Goal: Communication & Community: Answer question/provide support

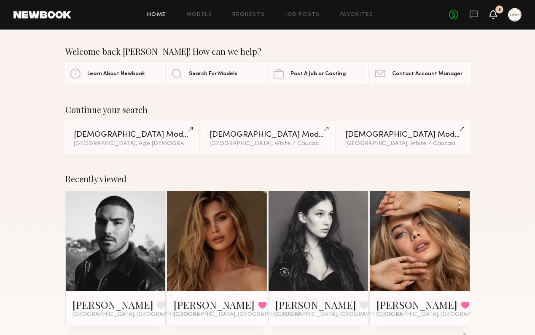
click at [496, 16] on icon at bounding box center [493, 14] width 7 height 6
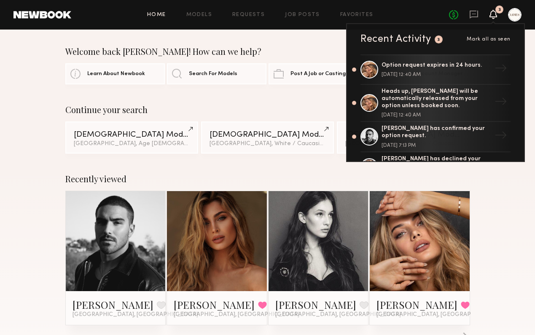
click at [310, 58] on section "Welcome back Frank! How can we help? Learn About Newbook Search For Models Post…" at bounding box center [267, 65] width 405 height 38
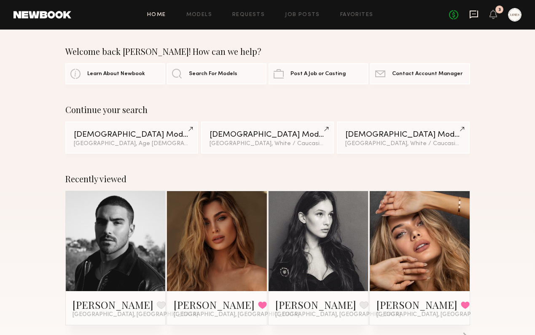
click at [472, 14] on icon at bounding box center [474, 14] width 9 height 9
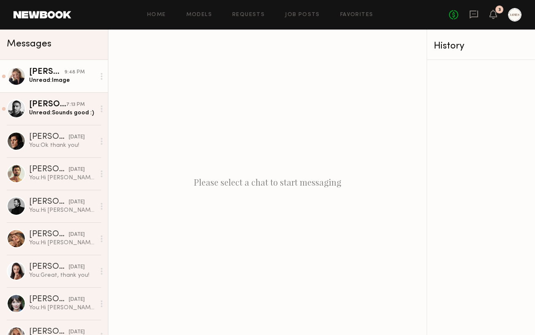
click at [48, 81] on div "Unread: Image" at bounding box center [62, 80] width 66 height 8
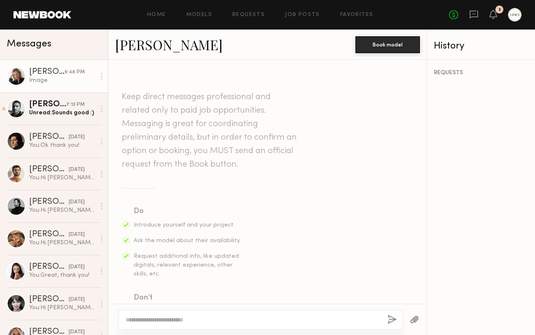
click at [17, 76] on div at bounding box center [16, 76] width 19 height 19
click at [103, 73] on div at bounding box center [101, 76] width 13 height 17
click at [82, 93] on div "Mark unread" at bounding box center [76, 93] width 61 height 19
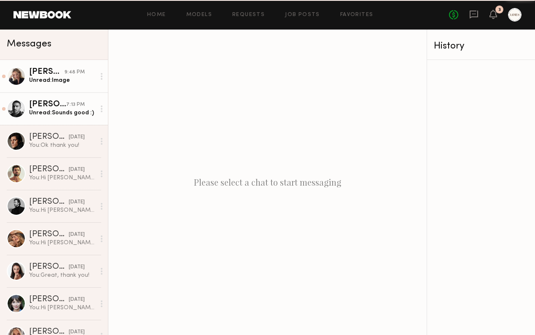
click at [65, 108] on div "[PERSON_NAME]" at bounding box center [47, 104] width 37 height 8
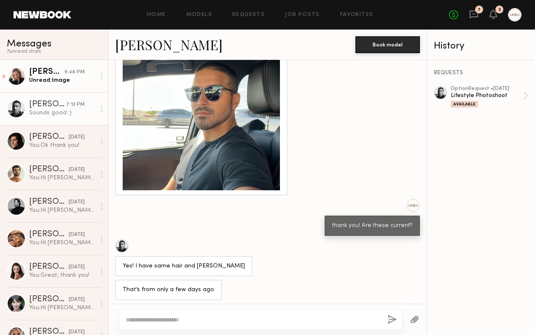
scroll to position [40, 0]
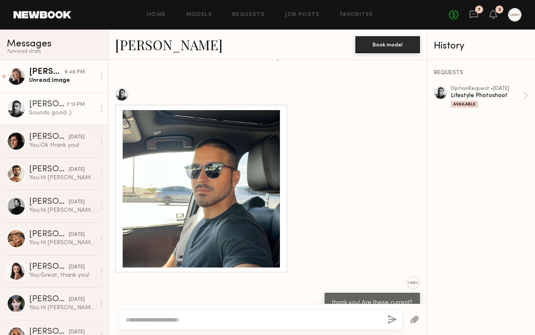
click at [241, 187] on div at bounding box center [201, 188] width 157 height 157
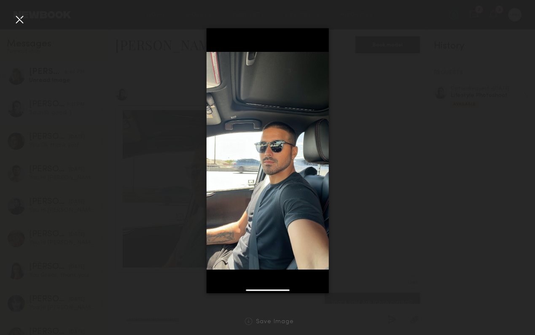
click at [19, 19] on div at bounding box center [20, 20] width 14 height 14
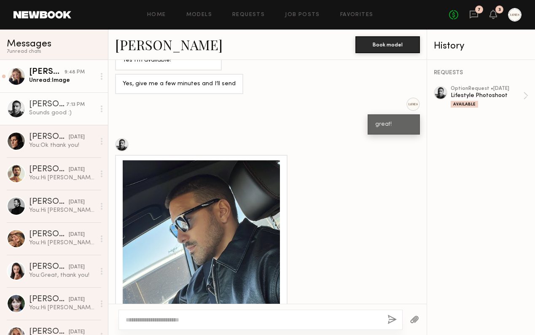
scroll to position [687, 0]
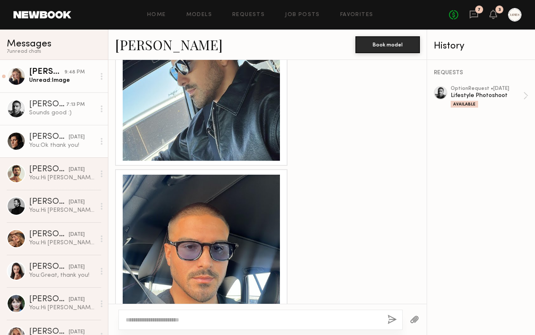
click at [39, 142] on div "You: Ok thank you!" at bounding box center [62, 145] width 66 height 8
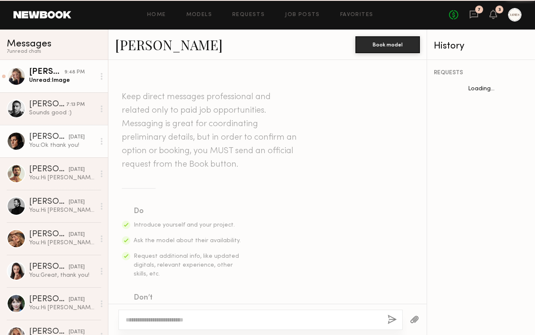
scroll to position [1176, 0]
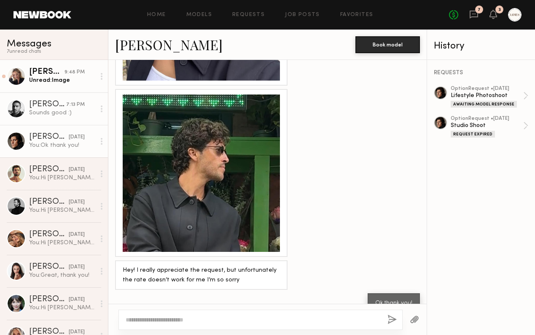
click at [101, 107] on icon at bounding box center [102, 108] width 2 height 7
click at [80, 124] on div "Mark unread" at bounding box center [76, 125] width 61 height 19
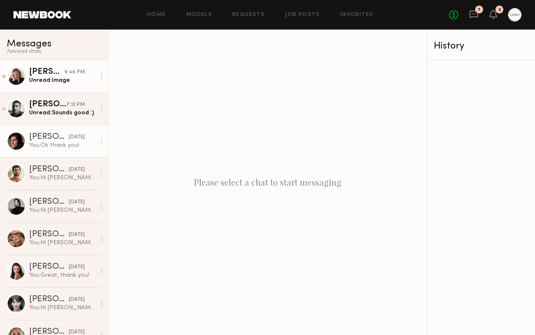
click at [69, 138] on div "[DATE]" at bounding box center [77, 137] width 16 height 8
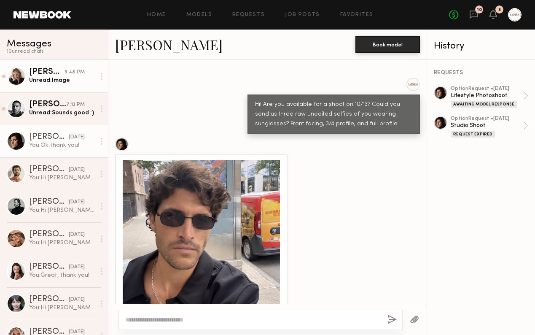
scroll to position [940, 0]
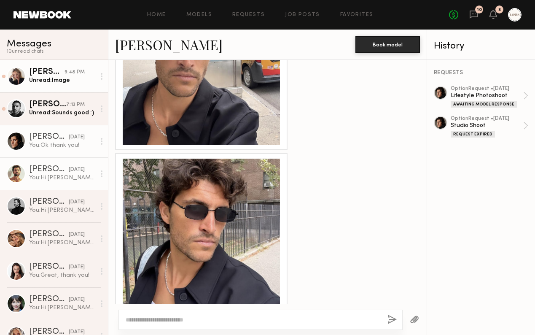
click at [72, 172] on div "[DATE]" at bounding box center [77, 170] width 16 height 8
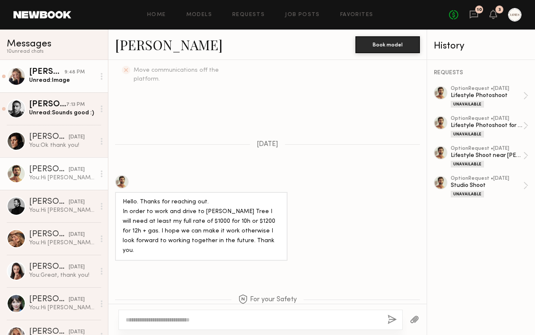
scroll to position [431, 0]
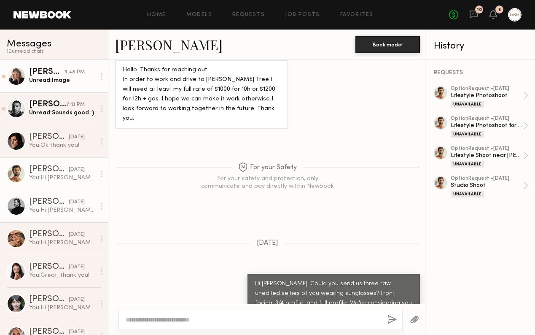
click at [49, 205] on div "[PERSON_NAME]" at bounding box center [49, 202] width 40 height 8
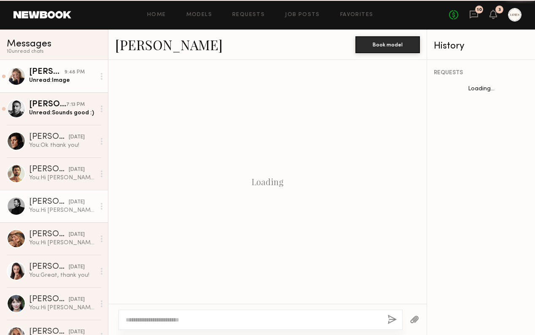
scroll to position [227, 0]
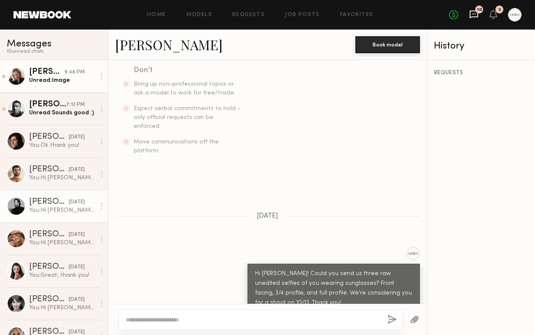
click at [475, 11] on icon at bounding box center [474, 15] width 8 height 8
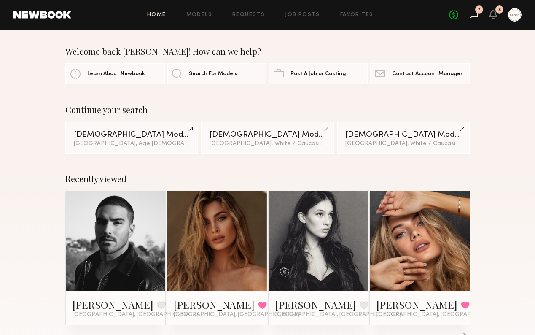
click at [472, 16] on icon at bounding box center [474, 14] width 9 height 9
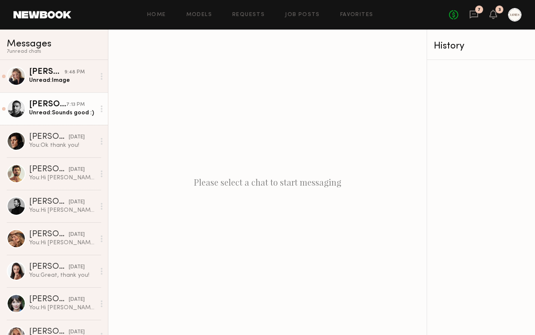
click at [49, 108] on div "[PERSON_NAME]" at bounding box center [47, 104] width 37 height 8
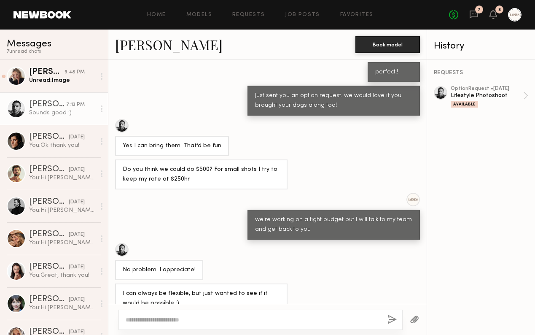
scroll to position [2046, 0]
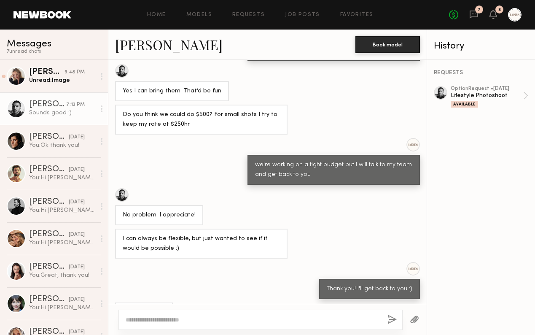
click at [101, 108] on circle at bounding box center [102, 109] width 2 height 2
click at [89, 125] on div "Mark unread" at bounding box center [76, 125] width 61 height 19
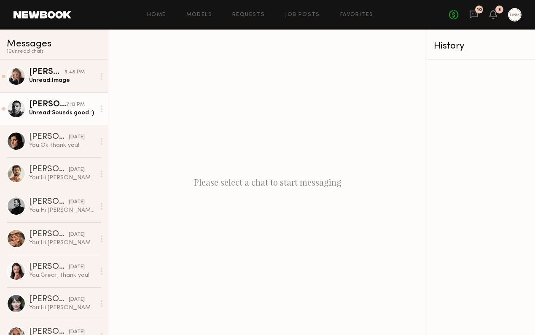
click at [206, 17] on div "Home Models Requests Job Posts Favorites Sign Out No fees up to $5,000 10 3" at bounding box center [296, 15] width 451 height 14
click at [207, 14] on link "Models" at bounding box center [199, 14] width 26 height 5
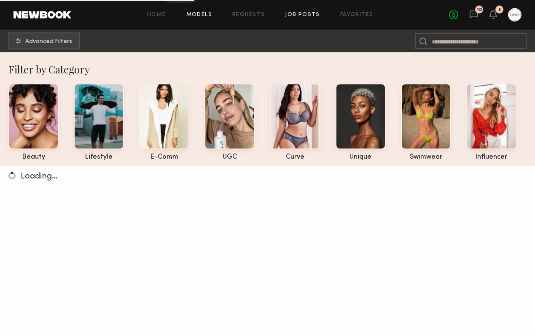
click at [300, 13] on link "Job Posts" at bounding box center [302, 14] width 35 height 5
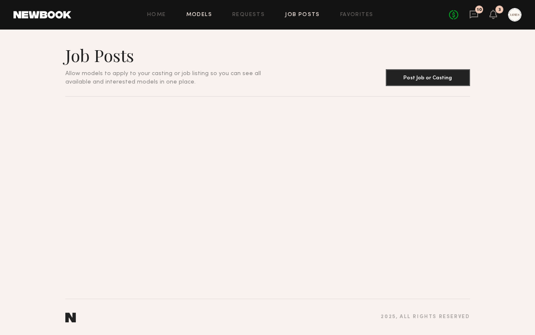
click at [205, 14] on link "Models" at bounding box center [199, 14] width 26 height 5
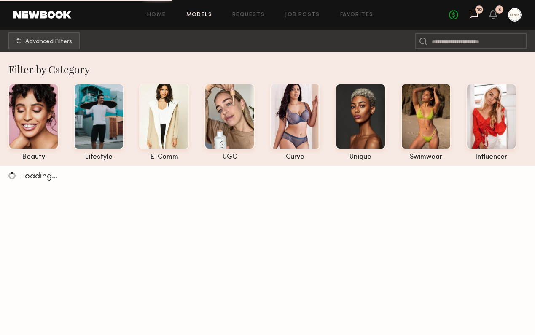
click at [473, 16] on icon at bounding box center [474, 14] width 9 height 9
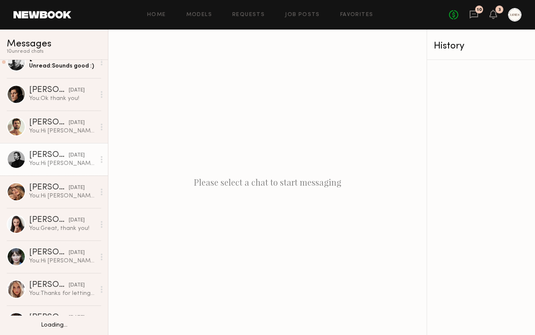
scroll to position [69, 0]
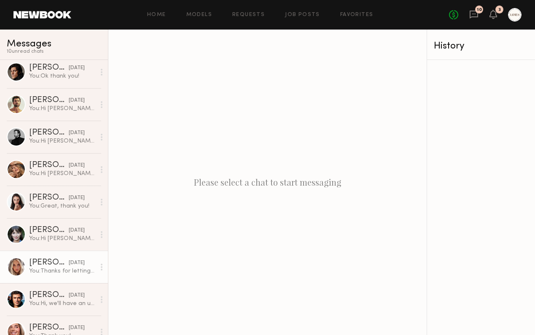
click at [56, 276] on link "Allea S. yesterday You: Thanks for letting us know!" at bounding box center [54, 267] width 108 height 32
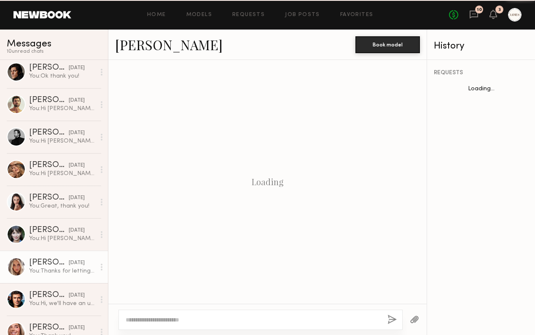
scroll to position [375, 0]
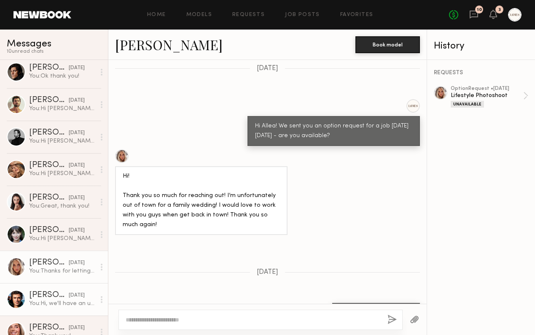
click at [57, 290] on link "Chase H. yesterday You: Hi, we'll have an update for you by the end of the week" at bounding box center [54, 299] width 108 height 32
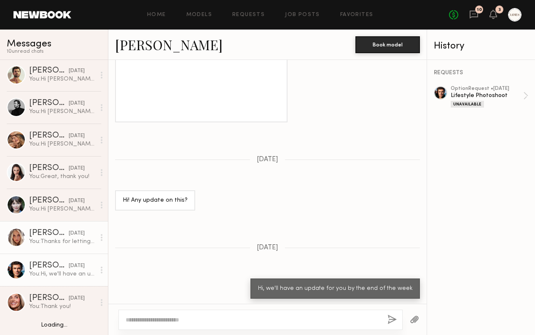
scroll to position [121, 0]
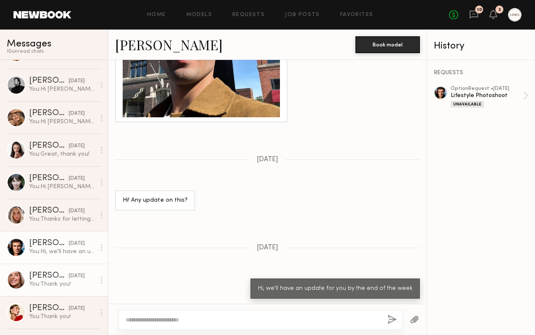
click at [55, 273] on div "Serena M." at bounding box center [49, 276] width 40 height 8
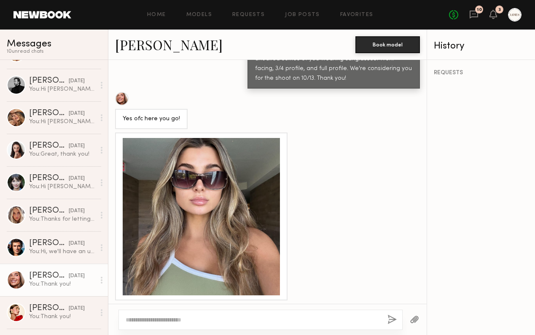
scroll to position [295, 0]
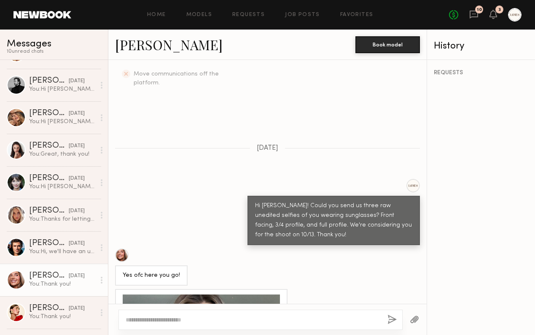
click at [157, 46] on link "Serena M." at bounding box center [169, 44] width 108 height 18
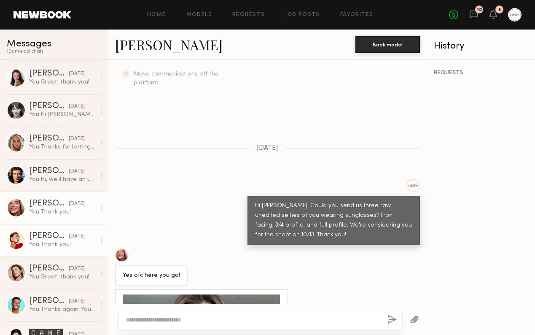
scroll to position [194, 0]
click at [51, 278] on div "You: Great, thank you!" at bounding box center [62, 277] width 66 height 8
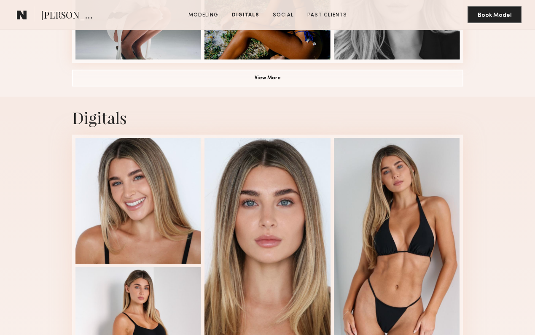
scroll to position [622, 0]
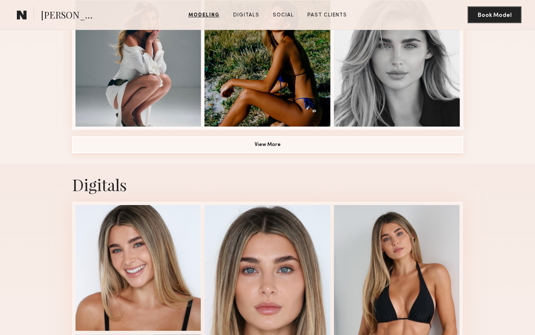
click at [293, 147] on button "View More" at bounding box center [268, 144] width 392 height 17
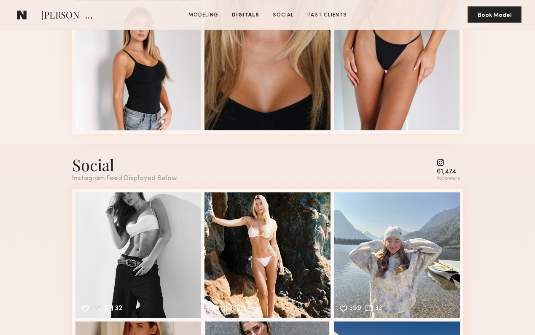
scroll to position [1514, 0]
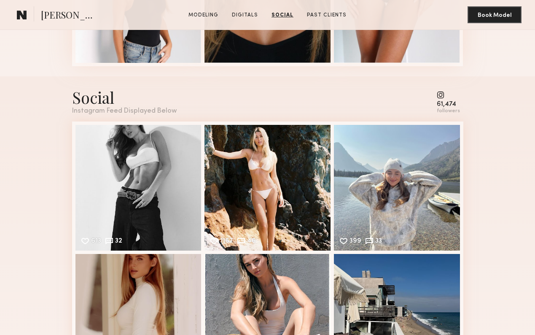
click at [442, 95] on common-icon at bounding box center [448, 95] width 23 height 8
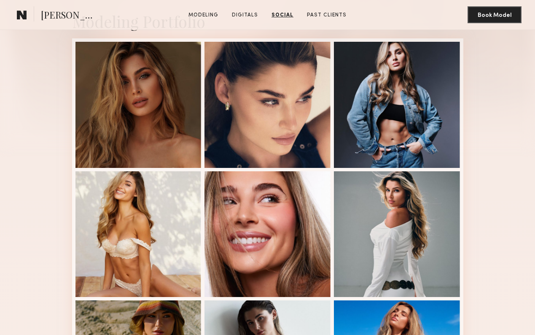
scroll to position [0, 0]
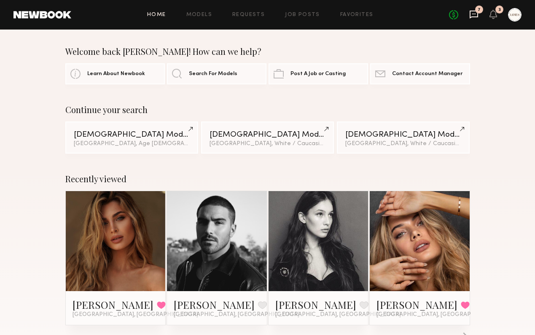
click at [472, 16] on icon at bounding box center [474, 14] width 9 height 9
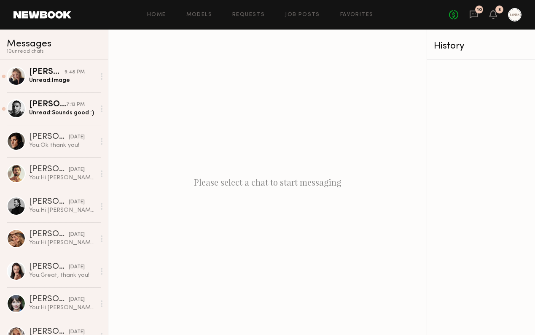
click at [354, 11] on div "Home Models Requests Job Posts Favorites Sign Out No fees up to $5,000 10 3" at bounding box center [296, 15] width 451 height 14
click at [354, 13] on link "Favorites" at bounding box center [357, 14] width 33 height 5
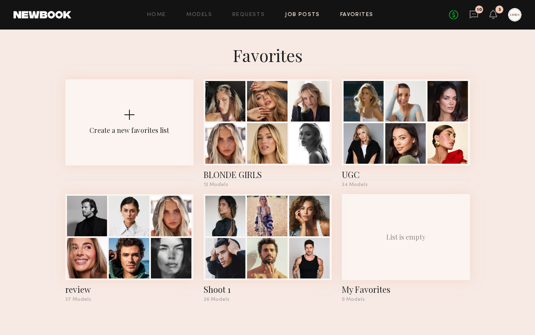
click at [290, 16] on link "Job Posts" at bounding box center [302, 14] width 35 height 5
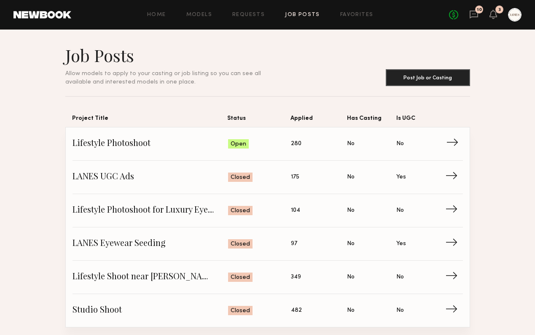
click at [202, 141] on span "Lifestyle Photoshoot" at bounding box center [151, 144] width 156 height 13
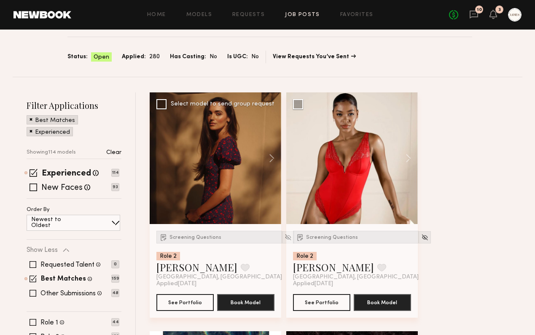
scroll to position [46, 0]
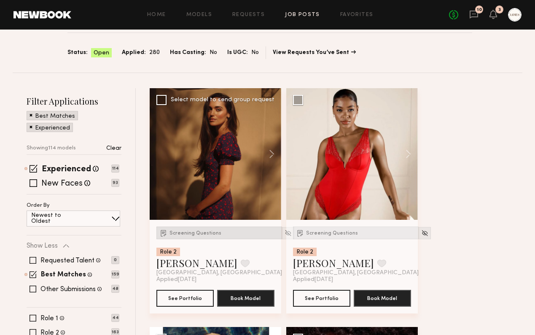
click at [203, 232] on span "Screening Questions" at bounding box center [196, 233] width 52 height 5
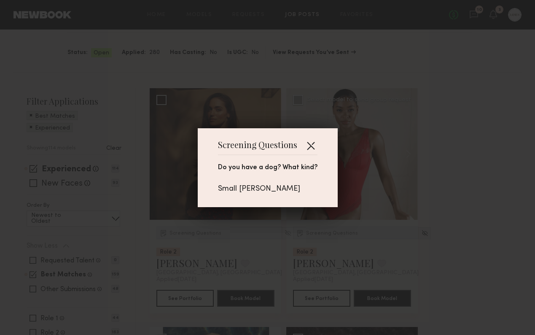
click at [310, 143] on button "button" at bounding box center [311, 146] width 14 height 14
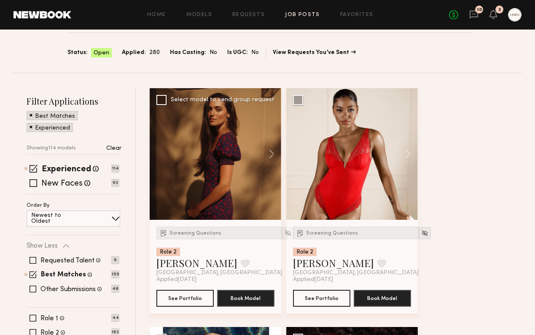
click at [238, 137] on div at bounding box center [216, 154] width 132 height 132
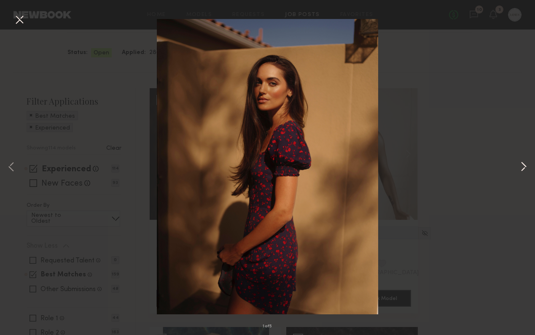
click at [523, 165] on button at bounding box center [524, 167] width 10 height 268
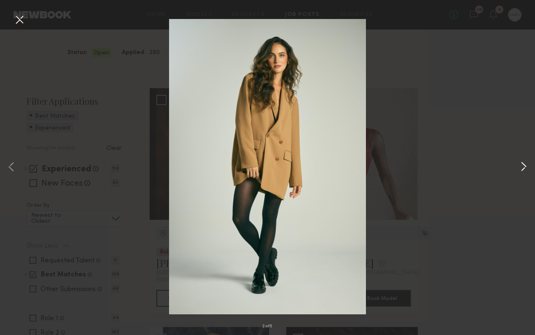
click at [527, 165] on button at bounding box center [524, 167] width 10 height 268
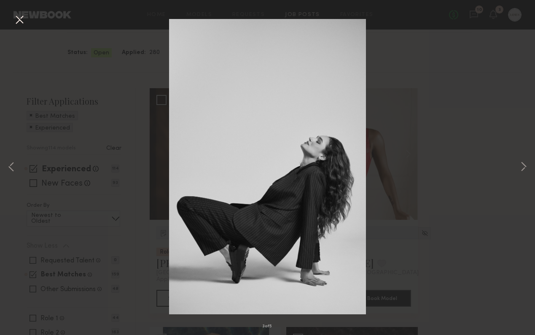
click at [16, 20] on button at bounding box center [20, 20] width 14 height 15
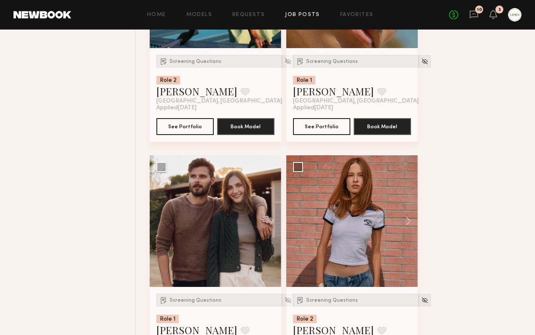
scroll to position [3384, 0]
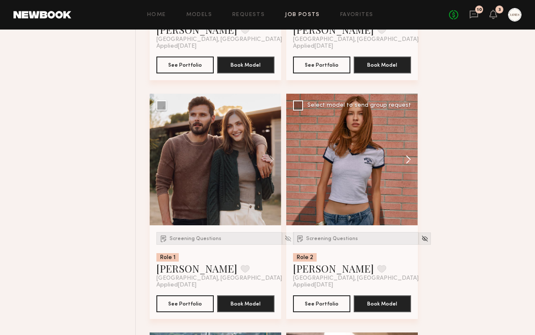
click at [408, 161] on button at bounding box center [404, 160] width 27 height 132
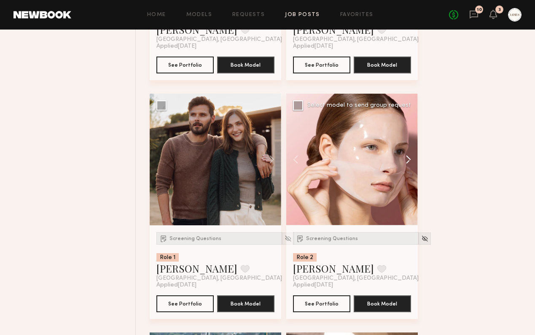
click at [408, 161] on button at bounding box center [404, 160] width 27 height 132
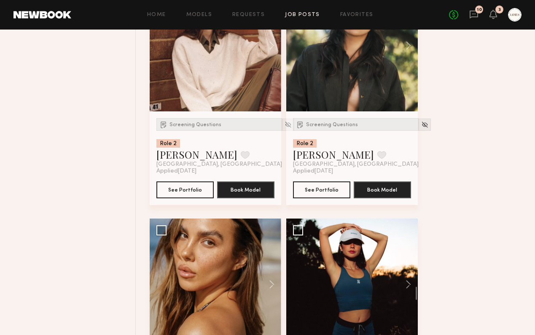
scroll to position [4352, 0]
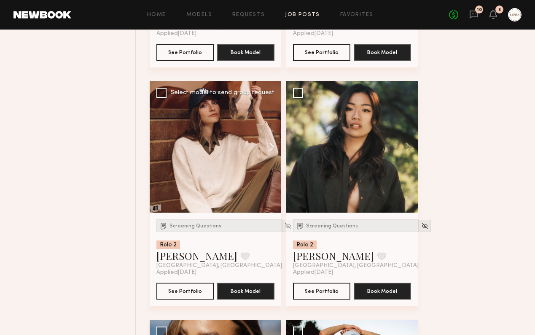
click at [270, 145] on button at bounding box center [267, 147] width 27 height 132
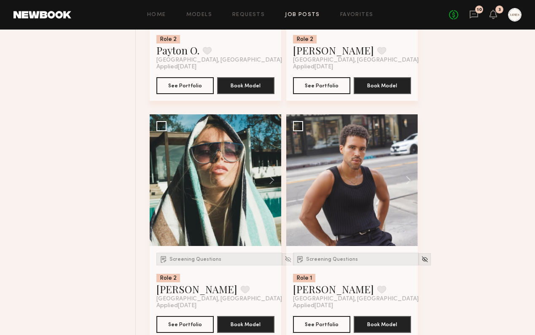
scroll to position [4868, 0]
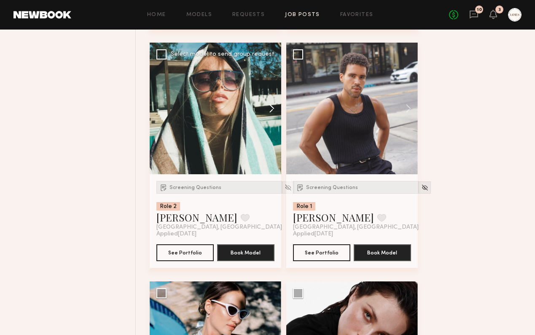
click at [272, 113] on button at bounding box center [267, 109] width 27 height 132
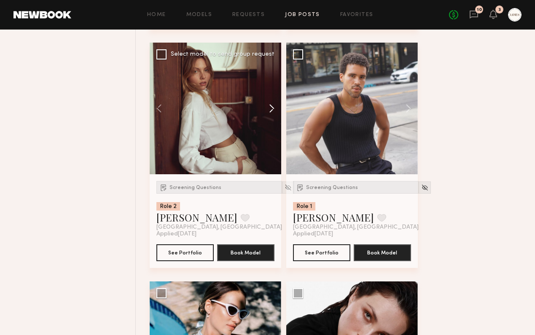
click at [272, 113] on button at bounding box center [267, 109] width 27 height 132
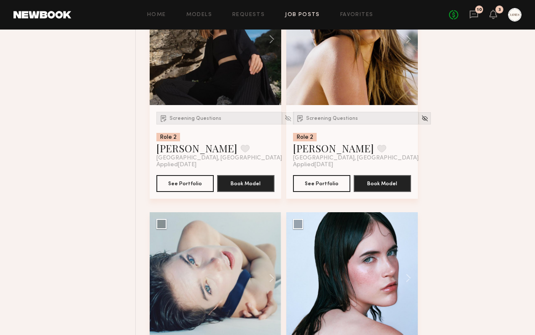
scroll to position [5287, 0]
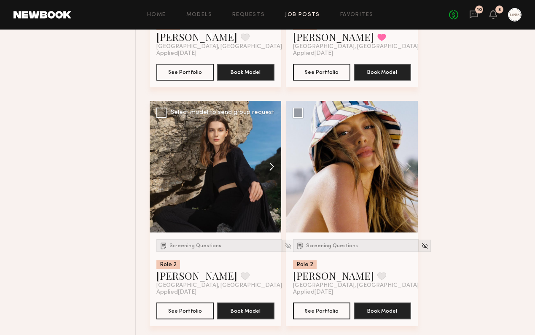
click at [273, 171] on button at bounding box center [267, 167] width 27 height 132
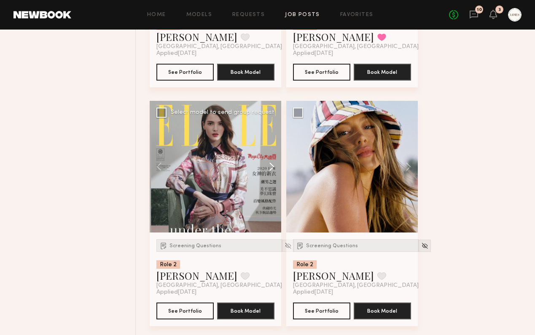
click at [273, 171] on button at bounding box center [267, 167] width 27 height 132
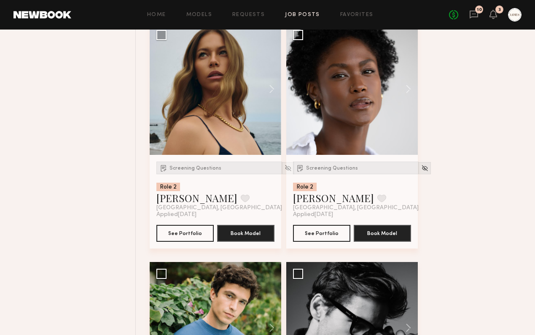
scroll to position [5989, 0]
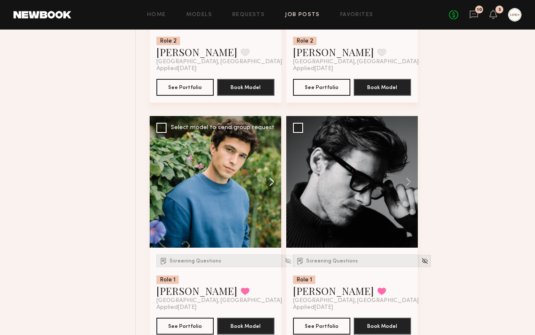
click at [270, 185] on button at bounding box center [267, 182] width 27 height 132
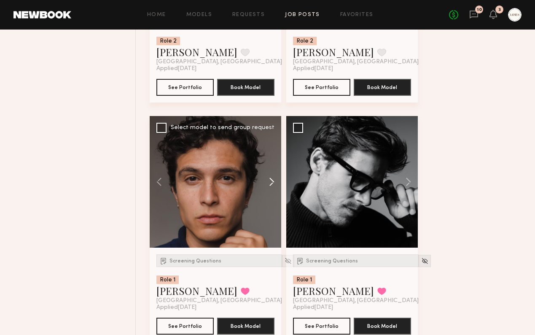
click at [270, 185] on button at bounding box center [267, 182] width 27 height 132
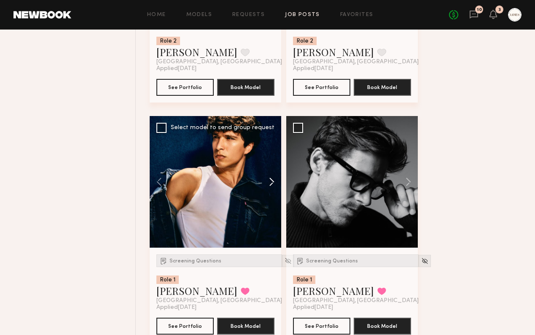
click at [270, 185] on button at bounding box center [267, 182] width 27 height 132
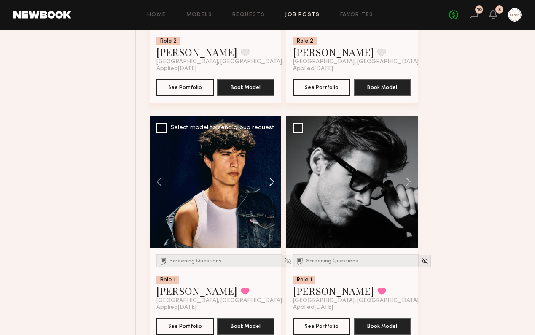
click at [270, 185] on button at bounding box center [267, 182] width 27 height 132
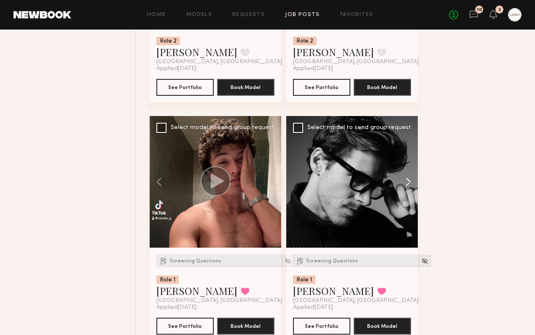
click at [411, 189] on button at bounding box center [404, 182] width 27 height 132
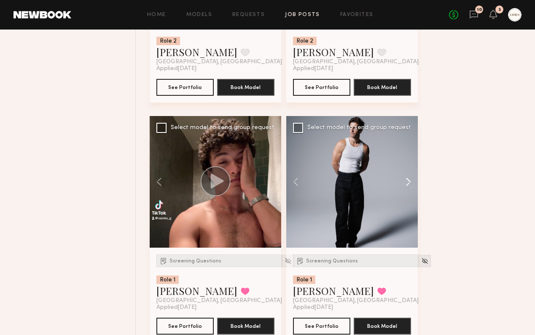
click at [411, 189] on button at bounding box center [404, 182] width 27 height 132
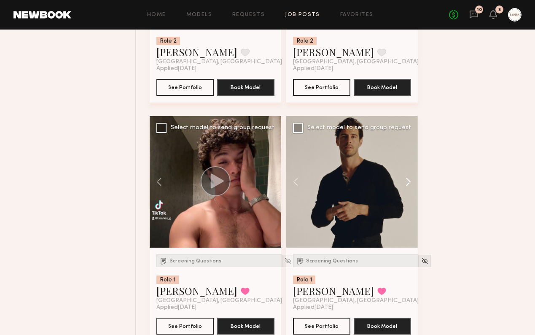
click at [411, 189] on button at bounding box center [404, 182] width 27 height 132
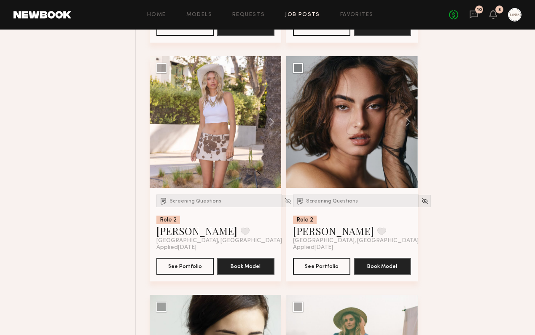
scroll to position [6289, 0]
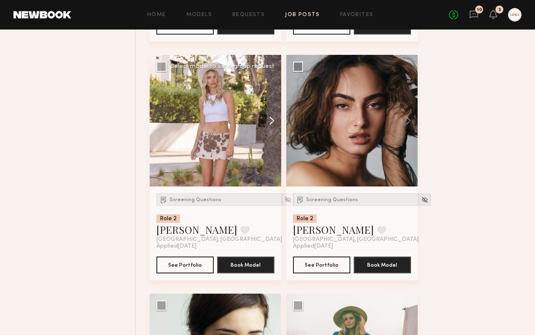
click at [273, 128] on button at bounding box center [267, 121] width 27 height 132
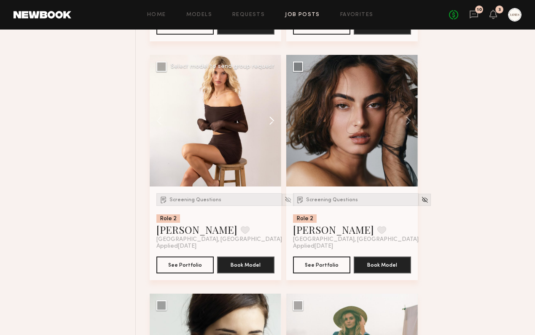
click at [273, 128] on button at bounding box center [267, 121] width 27 height 132
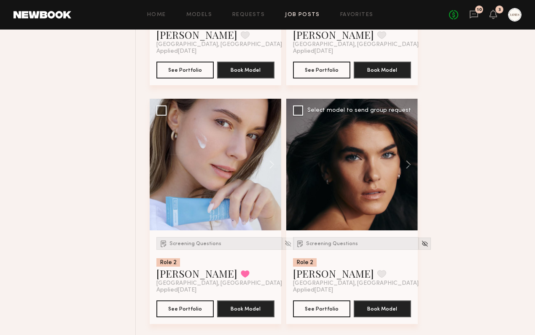
scroll to position [8163, 0]
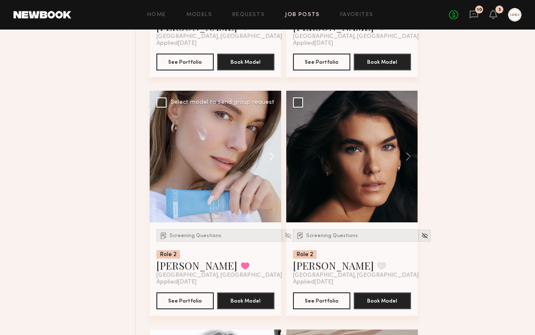
click at [271, 165] on button at bounding box center [267, 157] width 27 height 132
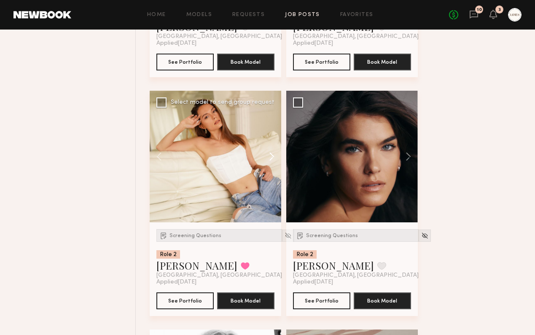
click at [271, 165] on button at bounding box center [267, 157] width 27 height 132
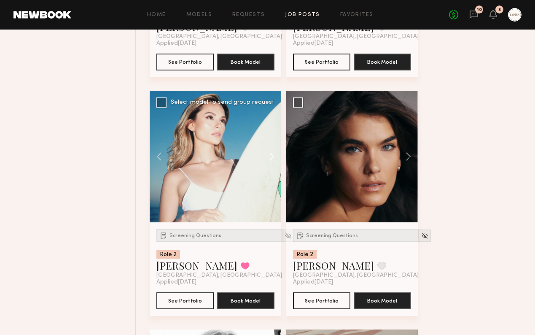
click at [271, 165] on button at bounding box center [267, 157] width 27 height 132
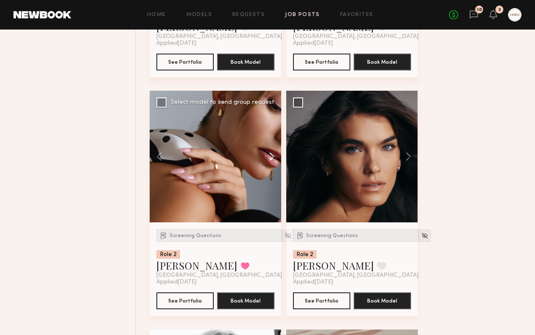
click at [271, 165] on button at bounding box center [267, 157] width 27 height 132
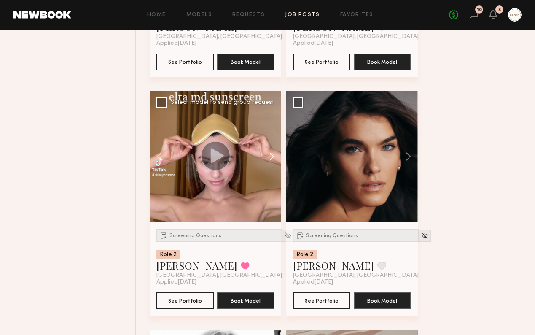
click at [271, 165] on button at bounding box center [267, 157] width 27 height 132
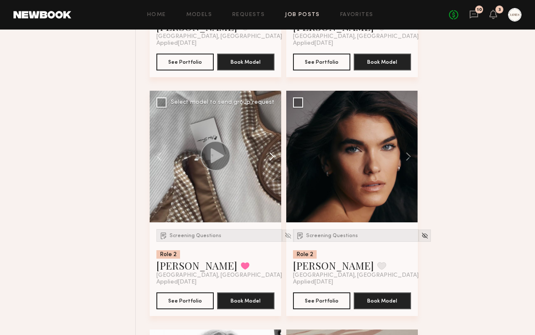
click at [271, 165] on button at bounding box center [267, 157] width 27 height 132
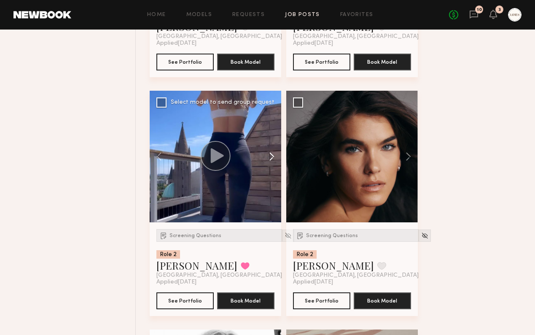
click at [271, 165] on button at bounding box center [267, 157] width 27 height 132
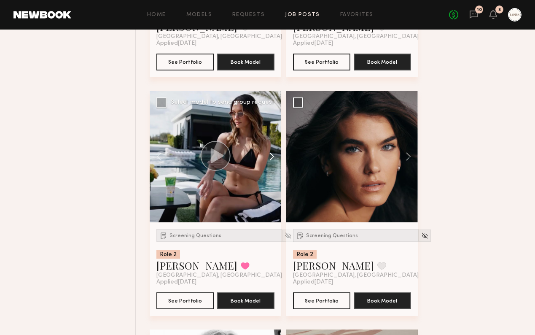
click at [271, 164] on button at bounding box center [267, 157] width 27 height 132
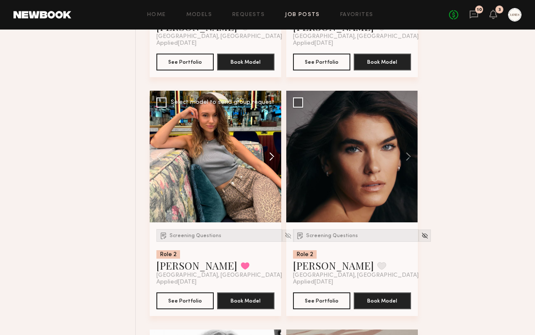
click at [271, 164] on button at bounding box center [267, 157] width 27 height 132
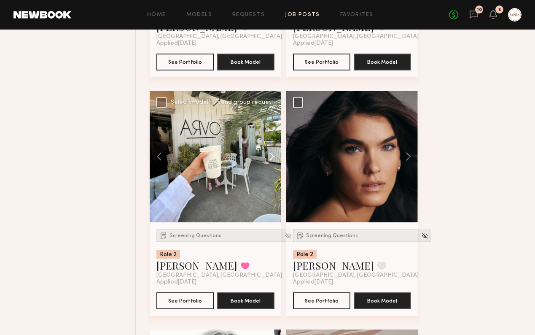
click at [271, 165] on button at bounding box center [267, 157] width 27 height 132
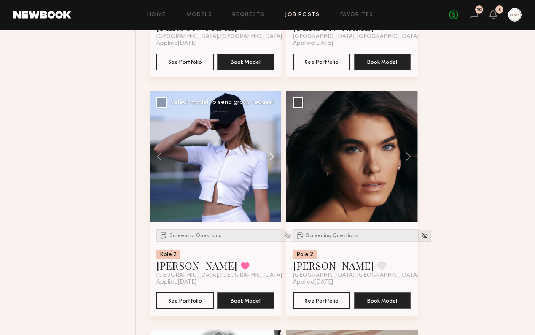
click at [271, 165] on button at bounding box center [267, 157] width 27 height 132
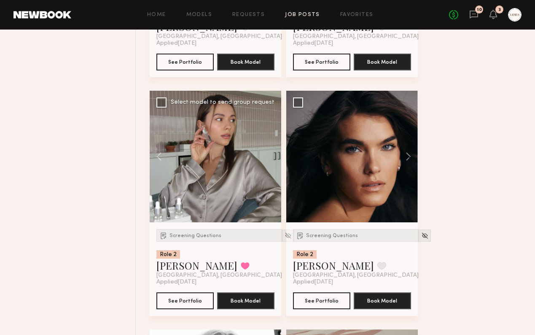
click at [271, 165] on div at bounding box center [216, 157] width 132 height 132
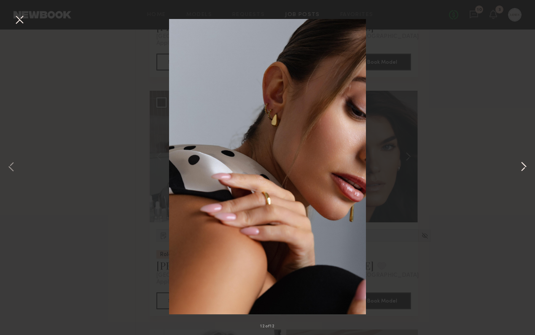
click at [524, 162] on button at bounding box center [524, 167] width 10 height 268
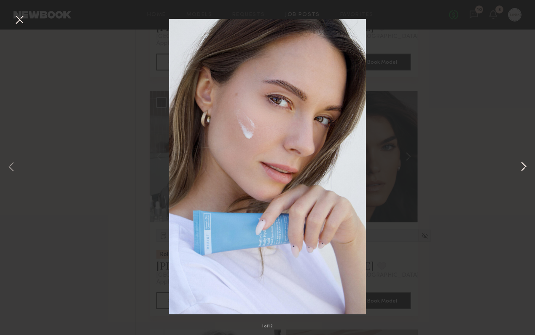
click at [524, 165] on button at bounding box center [524, 167] width 10 height 268
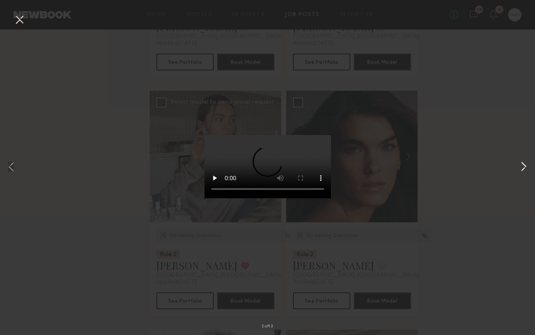
click at [524, 165] on button at bounding box center [524, 167] width 10 height 268
click at [11, 166] on button at bounding box center [11, 167] width 10 height 268
click at [525, 167] on button at bounding box center [524, 167] width 10 height 268
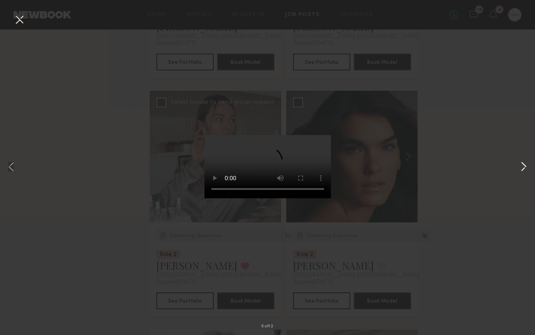
click at [525, 167] on button at bounding box center [524, 167] width 10 height 268
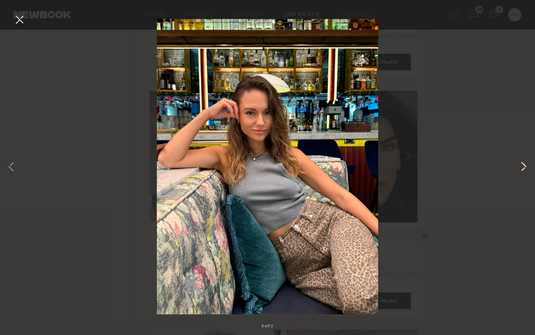
click at [525, 167] on button at bounding box center [524, 167] width 10 height 268
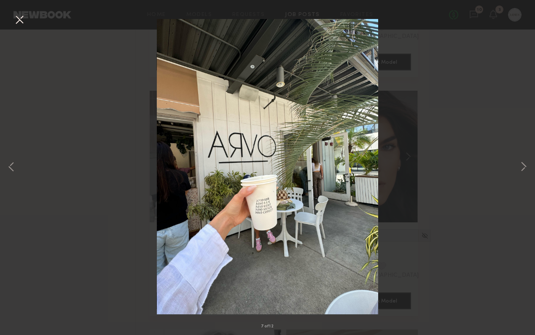
click at [20, 24] on button at bounding box center [20, 20] width 14 height 15
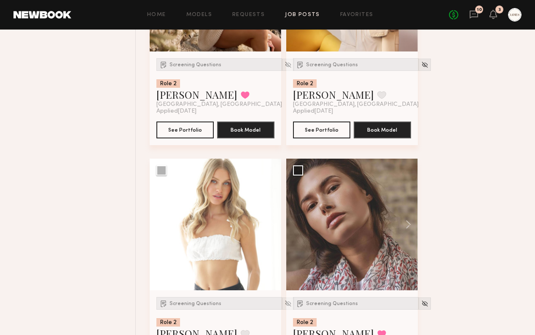
scroll to position [9821, 0]
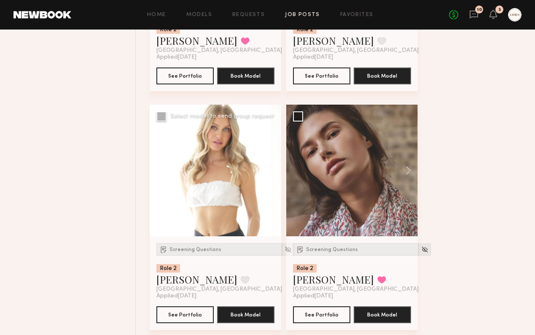
click at [271, 180] on button at bounding box center [267, 171] width 27 height 132
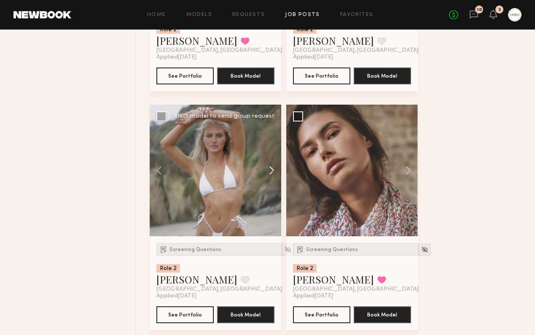
click at [268, 178] on button at bounding box center [267, 171] width 27 height 132
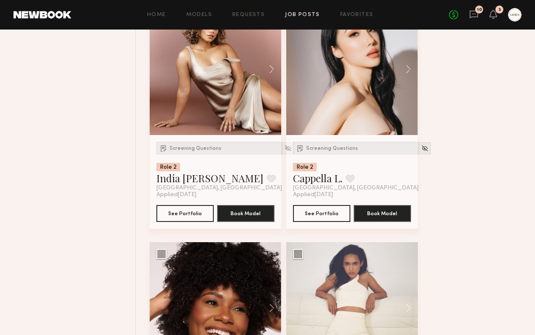
scroll to position [10316, 0]
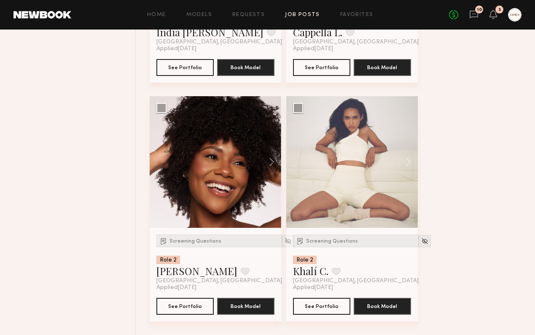
click at [311, 16] on link "Job Posts" at bounding box center [302, 14] width 35 height 5
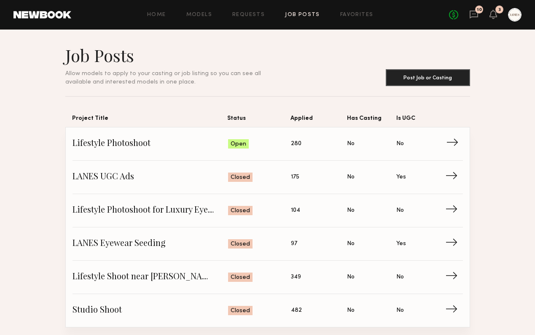
click at [308, 142] on span "Applied: 280" at bounding box center [319, 144] width 56 height 13
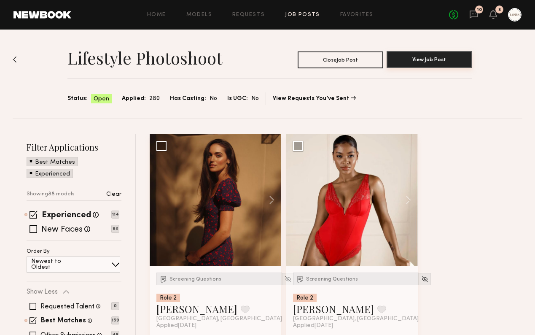
click at [416, 59] on button "View Job Post" at bounding box center [430, 59] width 86 height 17
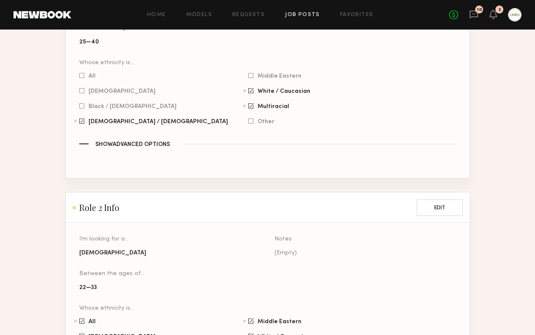
scroll to position [331, 0]
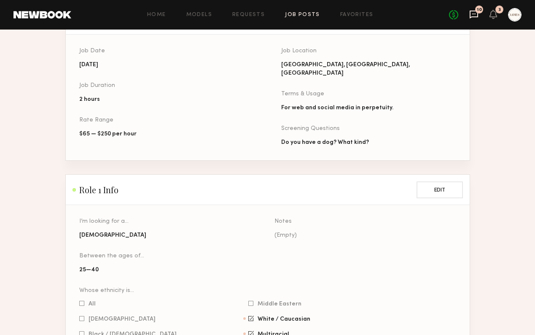
click at [475, 17] on icon at bounding box center [474, 15] width 8 height 8
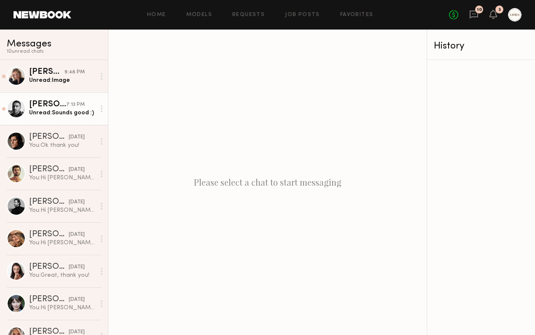
click at [56, 105] on div "[PERSON_NAME]" at bounding box center [47, 104] width 37 height 8
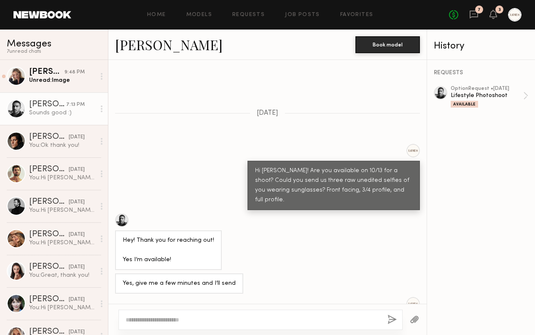
scroll to position [420, 0]
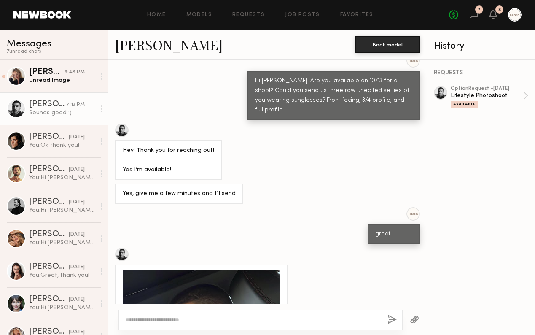
click at [103, 110] on div at bounding box center [101, 108] width 13 height 17
click at [91, 126] on div "Mark unread" at bounding box center [76, 125] width 61 height 19
